Goal: Find contact information: Find contact information

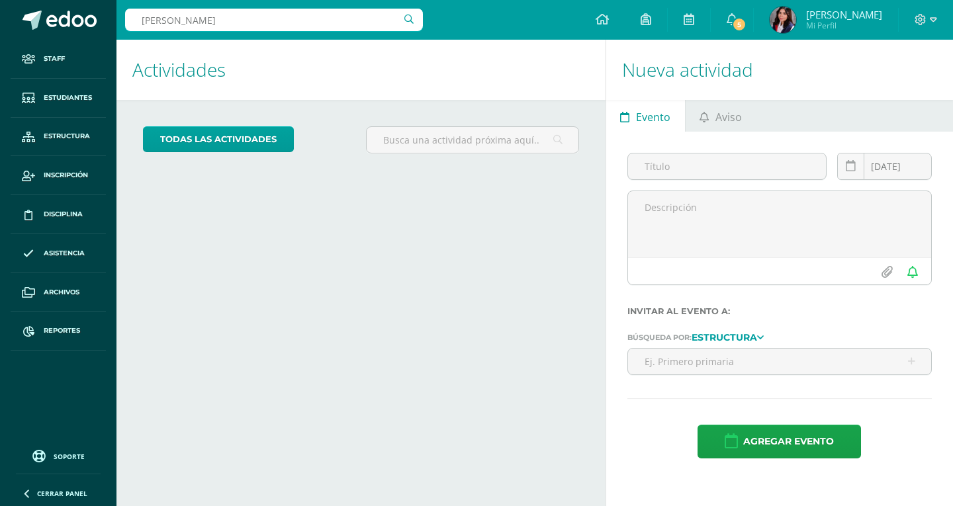
type input "Polanco"
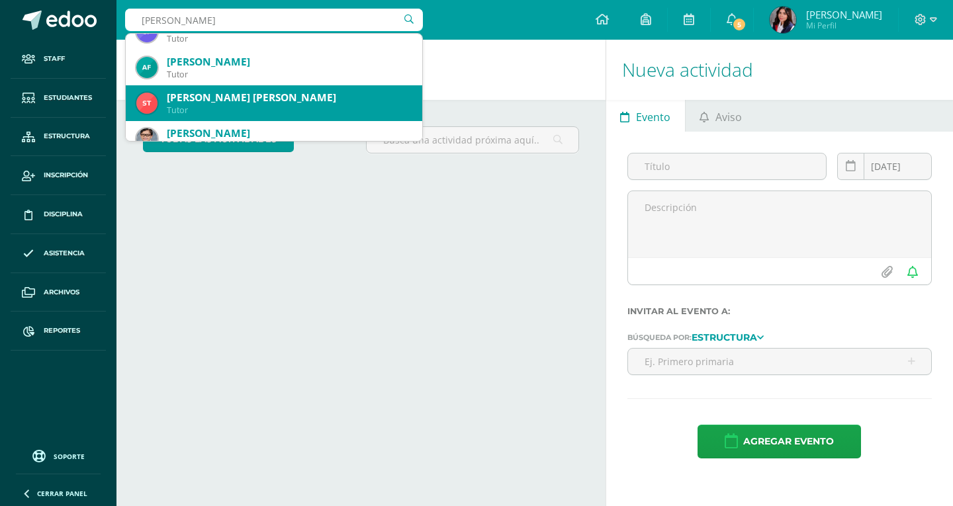
scroll to position [265, 0]
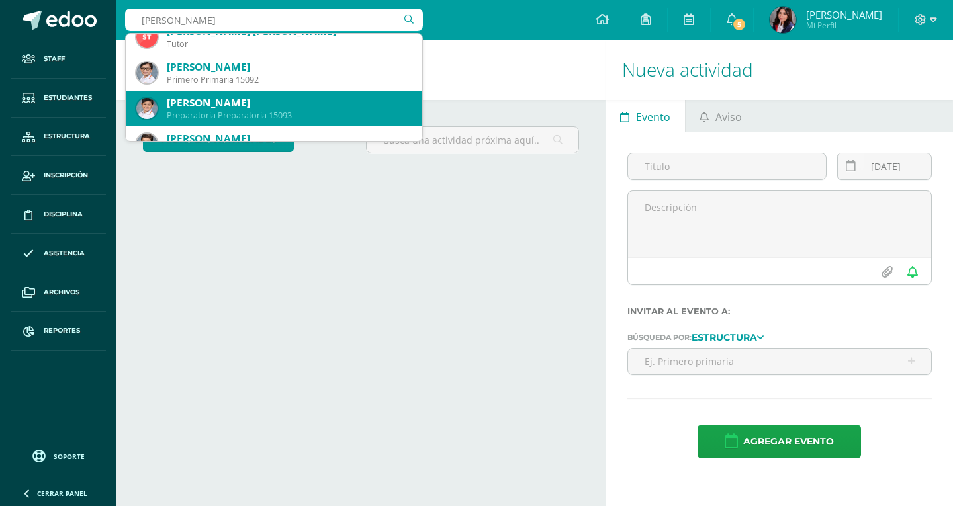
click at [243, 101] on div "Stephan Adriano Polanco Aquino" at bounding box center [289, 103] width 245 height 14
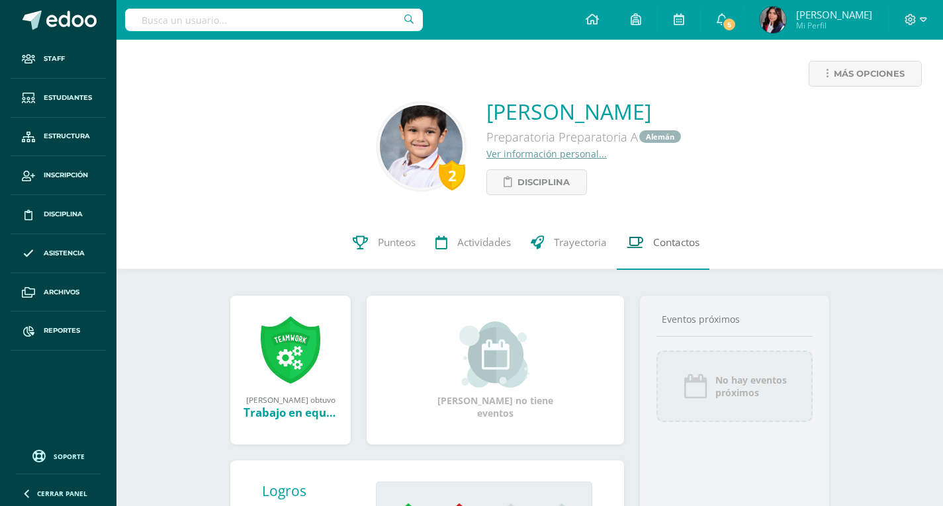
click at [645, 248] on link "Contactos" at bounding box center [663, 242] width 93 height 53
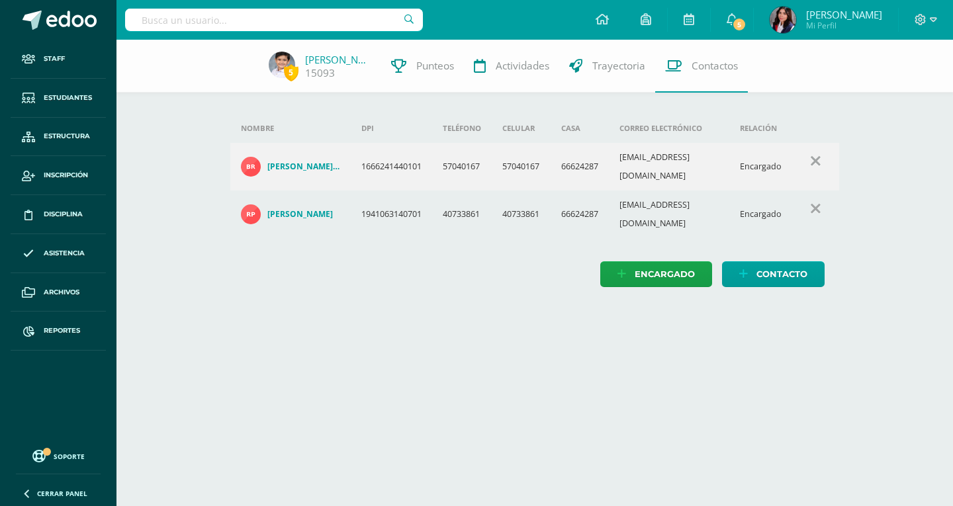
click at [303, 3] on div at bounding box center [274, 20] width 298 height 40
click at [287, 24] on input "text" at bounding box center [274, 20] width 298 height 23
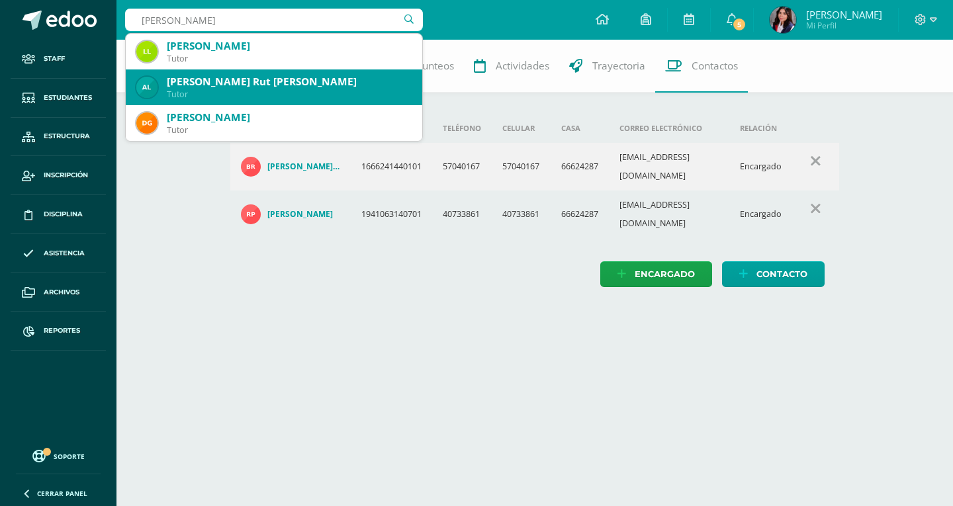
scroll to position [36, 0]
type input "luciana lopez"
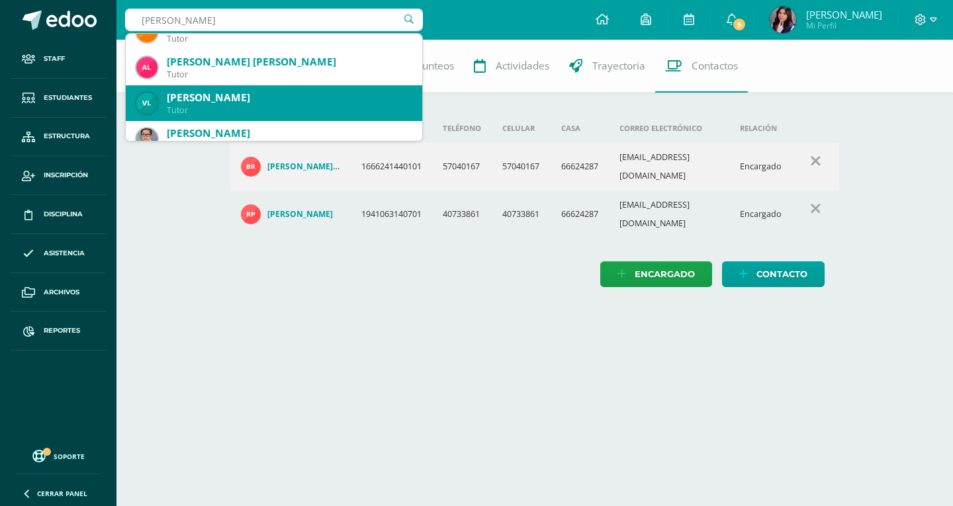
scroll to position [0, 0]
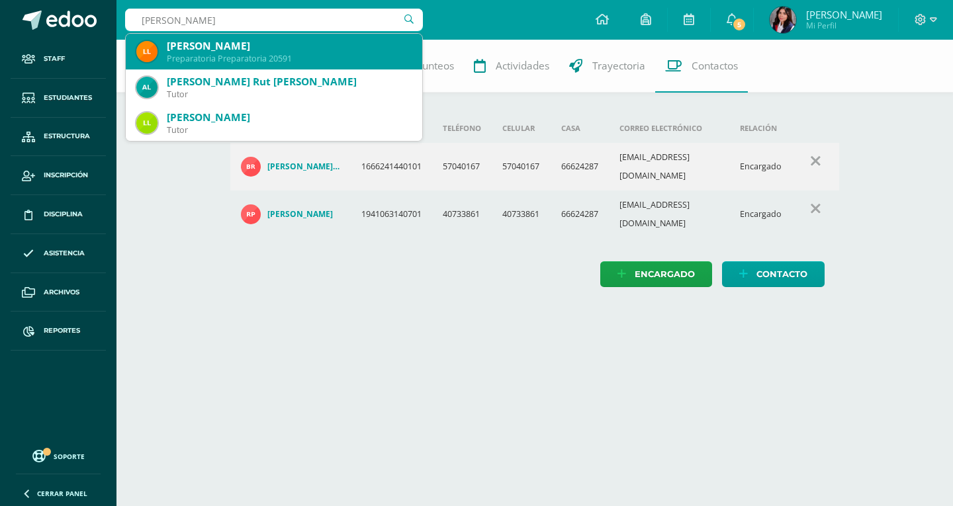
click at [263, 49] on div "LUCIANA SOFIA LOPEZ ARGUETA" at bounding box center [289, 46] width 245 height 14
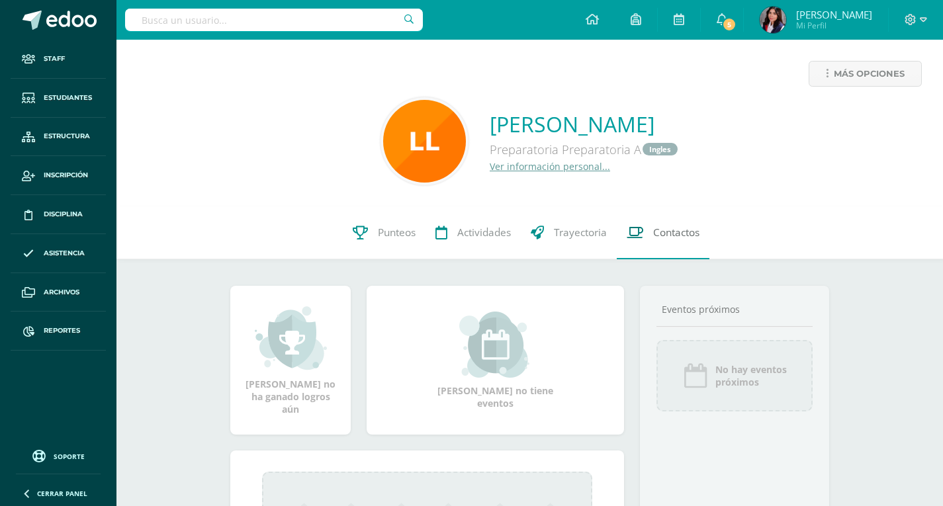
click at [688, 226] on span "Contactos" at bounding box center [676, 233] width 46 height 14
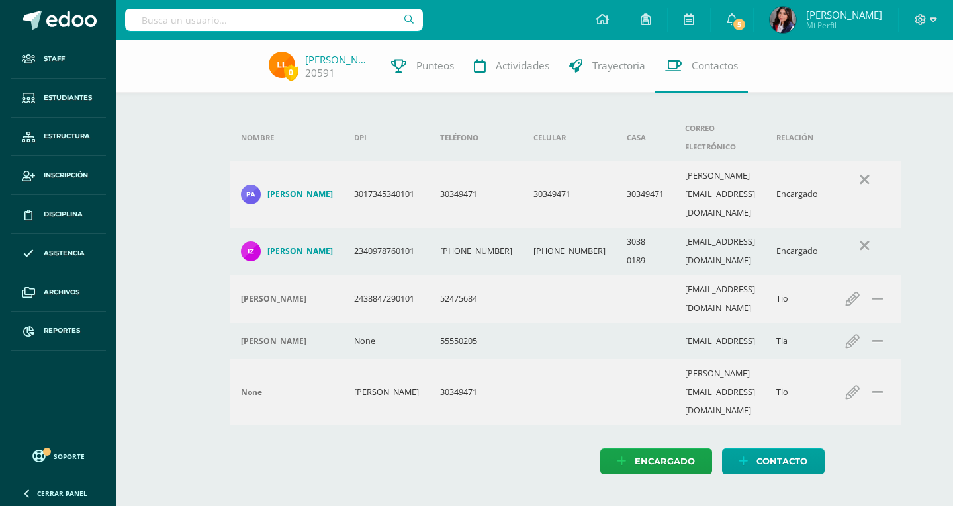
click at [299, 14] on input "text" at bounding box center [274, 20] width 298 height 23
type input "Nicole Hurtarte"
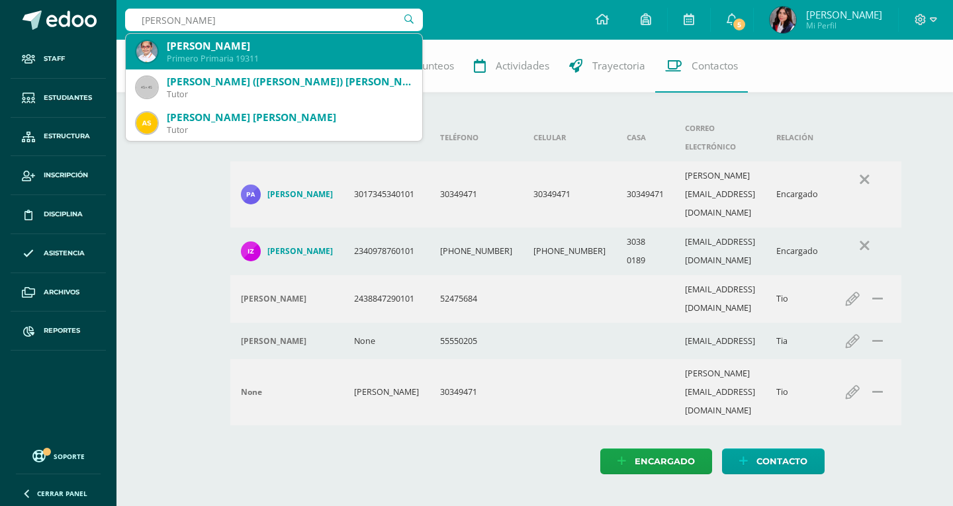
click at [292, 48] on div "Nicolle Hurtarte Guerra" at bounding box center [289, 46] width 245 height 14
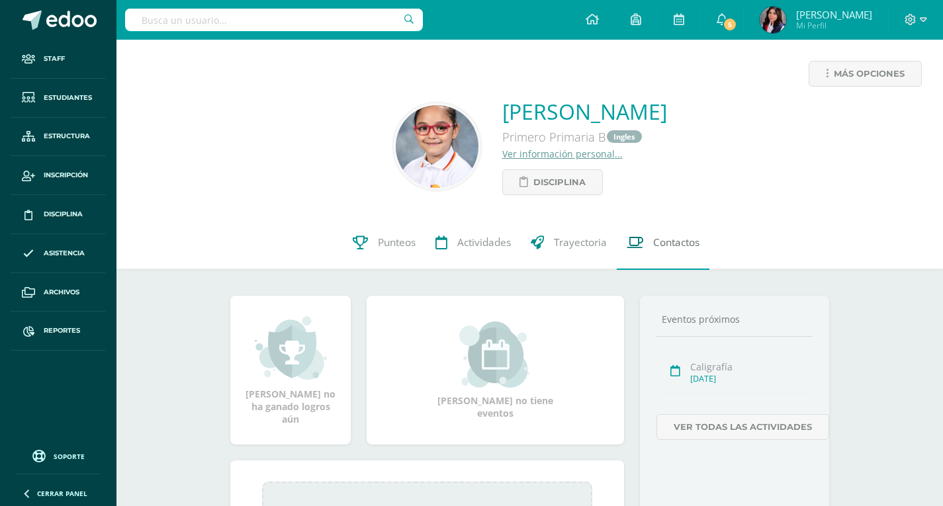
click at [649, 232] on link "Contactos" at bounding box center [663, 242] width 93 height 53
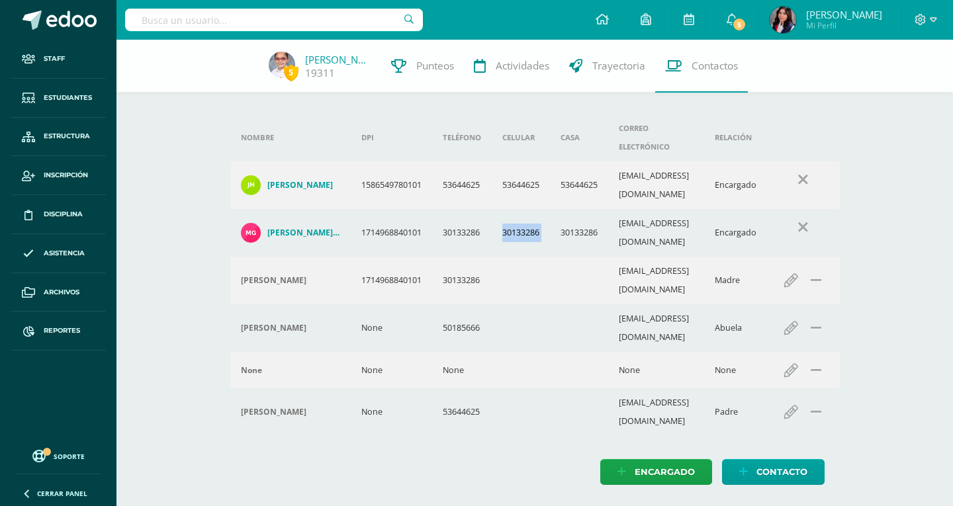
drag, startPoint x: 500, startPoint y: 195, endPoint x: 557, endPoint y: 200, distance: 57.8
click at [557, 209] on tr "Maria Jose Guerra Cardona de Hurtarte 1714968840101 30133286 30133286 30133286 …" at bounding box center [535, 233] width 610 height 48
click at [520, 209] on td "30133286" at bounding box center [521, 233] width 58 height 48
click at [513, 212] on td "30133286" at bounding box center [521, 233] width 58 height 48
click at [506, 209] on td "30133286" at bounding box center [521, 233] width 58 height 48
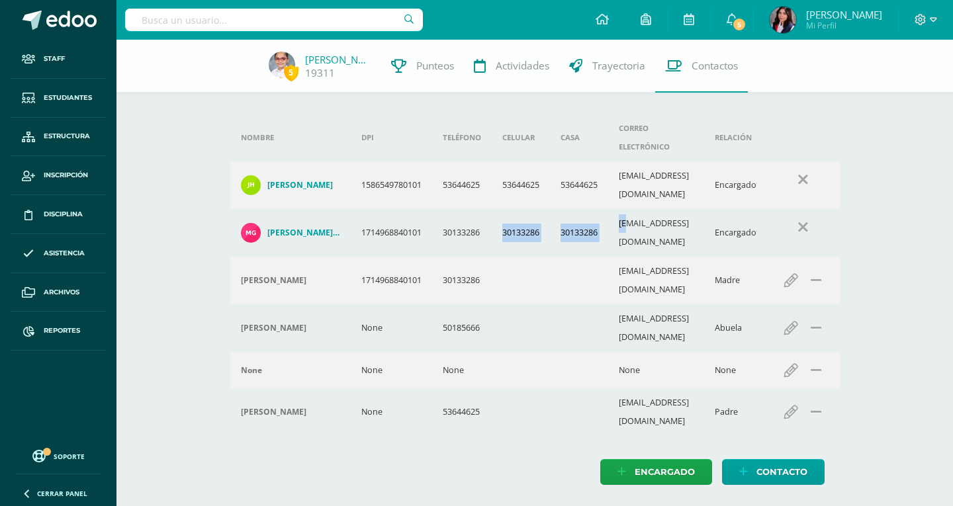
drag, startPoint x: 503, startPoint y: 200, endPoint x: 635, endPoint y: 199, distance: 131.7
click at [635, 209] on tr "Maria Jose Guerra Cardona de Hurtarte 1714968840101 30133286 30133286 30133286 …" at bounding box center [535, 233] width 610 height 48
click at [183, 23] on input "text" at bounding box center [274, 20] width 298 height 23
type input "iSABELLA bARZANA"
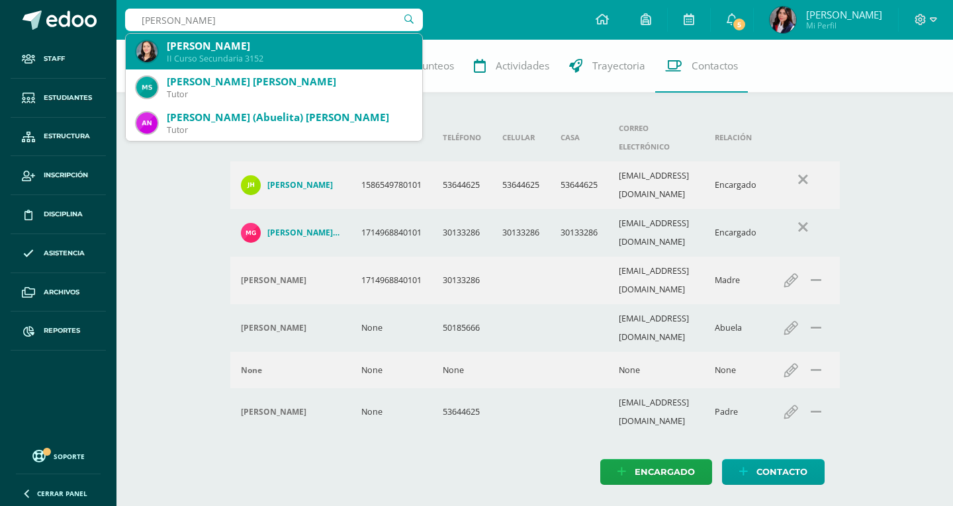
click at [216, 56] on div "II Curso Secundaria 3152" at bounding box center [289, 58] width 245 height 11
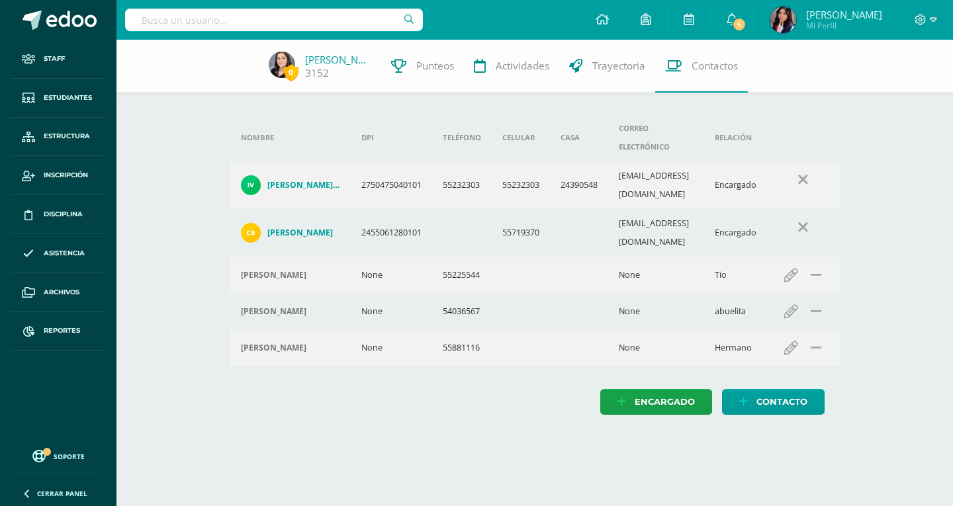
click at [295, 21] on input "text" at bounding box center [274, 20] width 298 height 23
type input "[PERSON_NAME]"
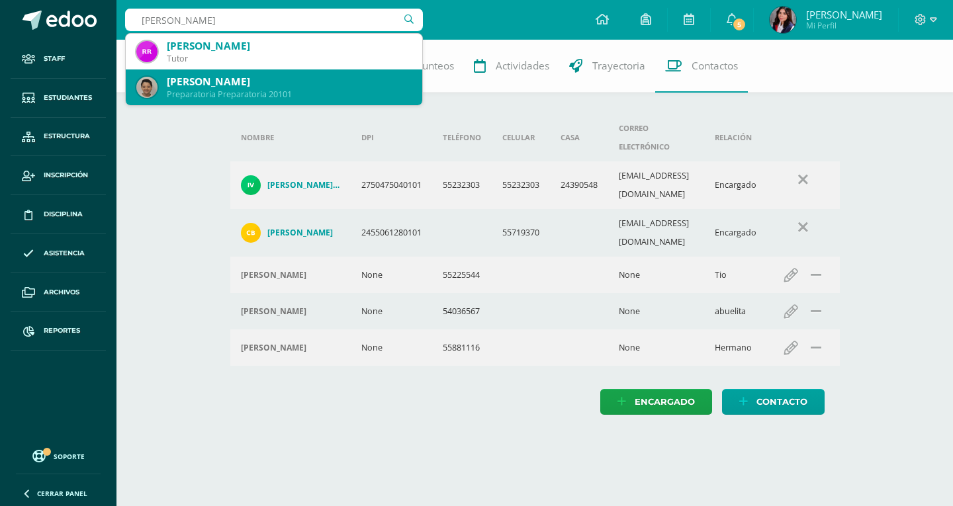
click at [288, 81] on div "[PERSON_NAME]" at bounding box center [289, 82] width 245 height 14
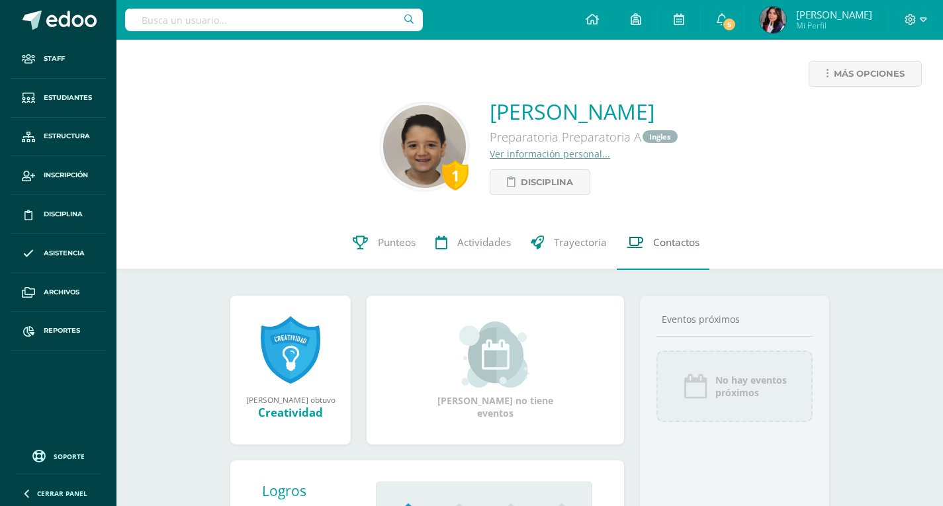
click at [674, 243] on span "Contactos" at bounding box center [676, 243] width 46 height 14
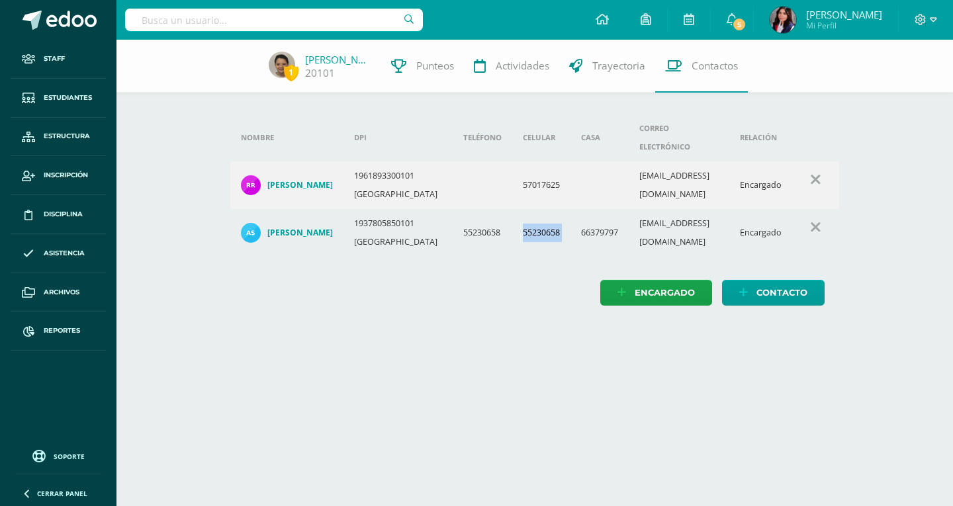
drag, startPoint x: 505, startPoint y: 217, endPoint x: 563, endPoint y: 209, distance: 58.8
click at [563, 209] on tr "[PERSON_NAME] 1937805850101 Guatemala 55230658 55230658 66379797 [EMAIL_ADDRESS…" at bounding box center [535, 233] width 610 height 48
